Goal: Transaction & Acquisition: Purchase product/service

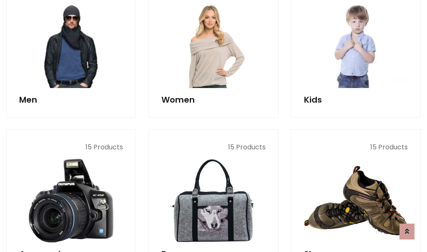
scroll to position [605, 0]
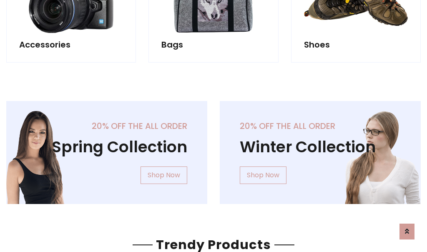
click at [213, 149] on div "20% off the all order Winter Collection Shop Now" at bounding box center [319, 159] width 213 height 116
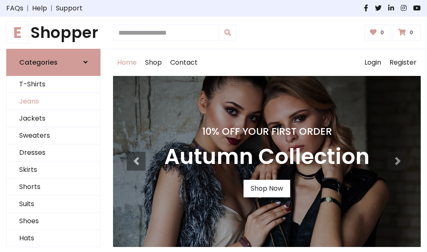
click at [53, 101] on link "Jeans" at bounding box center [53, 101] width 93 height 17
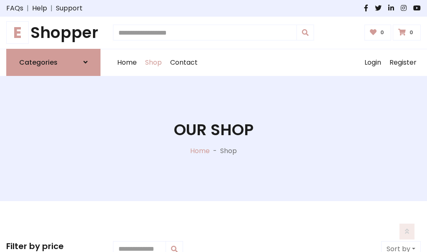
scroll to position [263, 0]
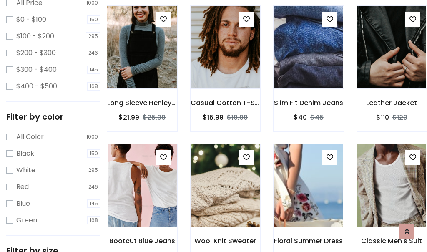
click at [142, 65] on img at bounding box center [141, 47] width 83 height 200
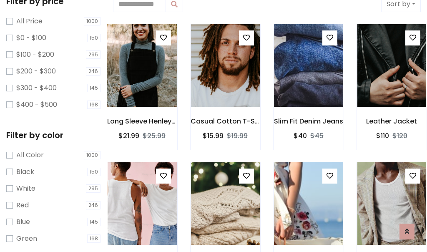
scroll to position [18, 0]
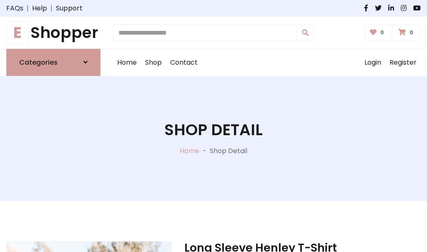
scroll to position [90, 0]
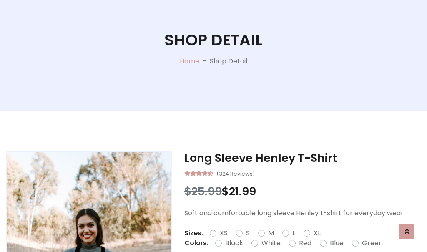
click at [304, 243] on label "Red" at bounding box center [305, 243] width 13 height 10
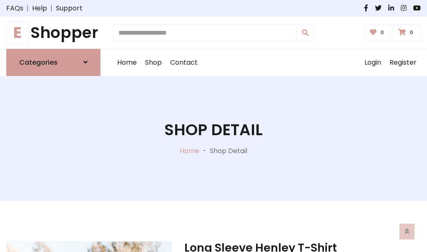
scroll to position [90, 0]
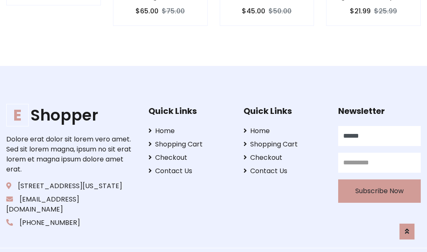
type input "******"
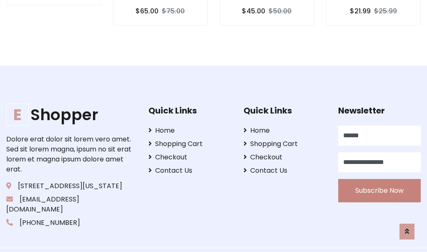
type input "**********"
click at [379, 180] on button "Subscribe Now" at bounding box center [379, 190] width 83 height 23
